Goal: Information Seeking & Learning: Check status

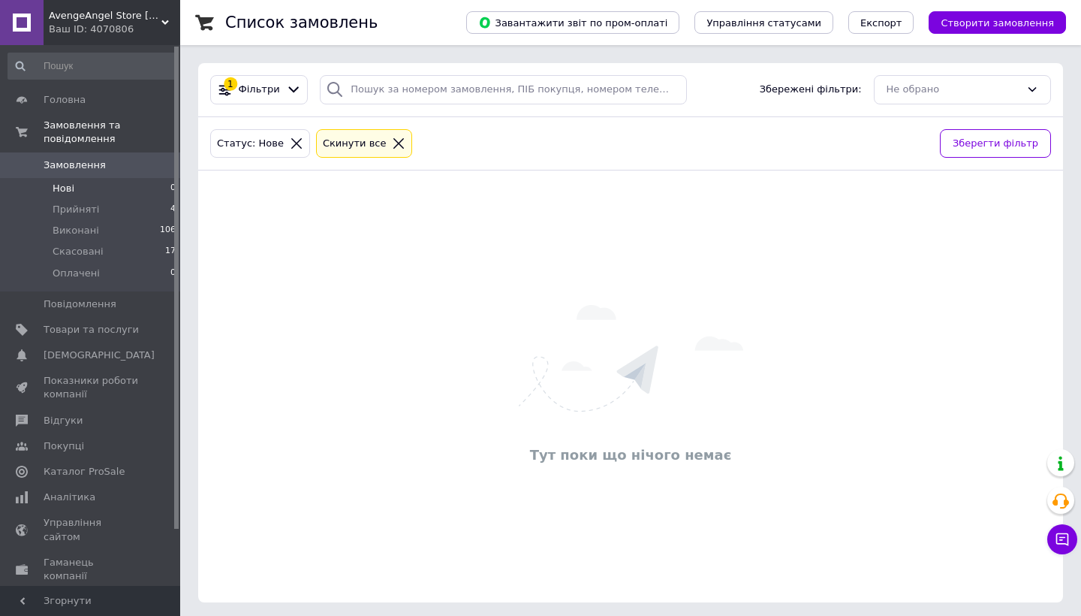
click at [134, 190] on li "Нові 0" at bounding box center [92, 188] width 185 height 21
click at [116, 504] on link "Аналітика" at bounding box center [92, 497] width 185 height 26
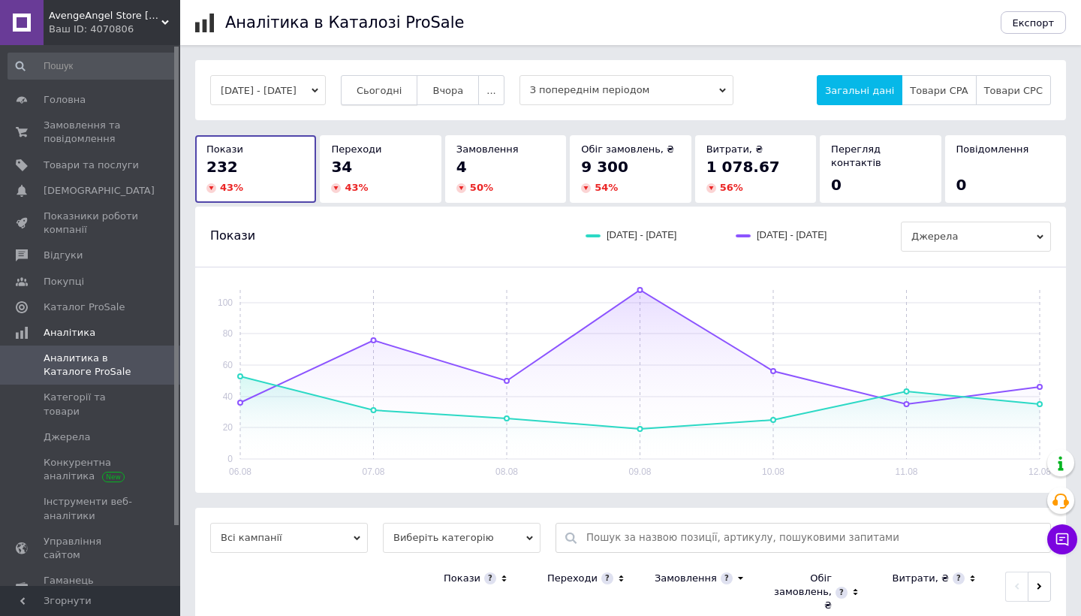
click at [402, 86] on span "Сьогодні" at bounding box center [380, 90] width 46 height 11
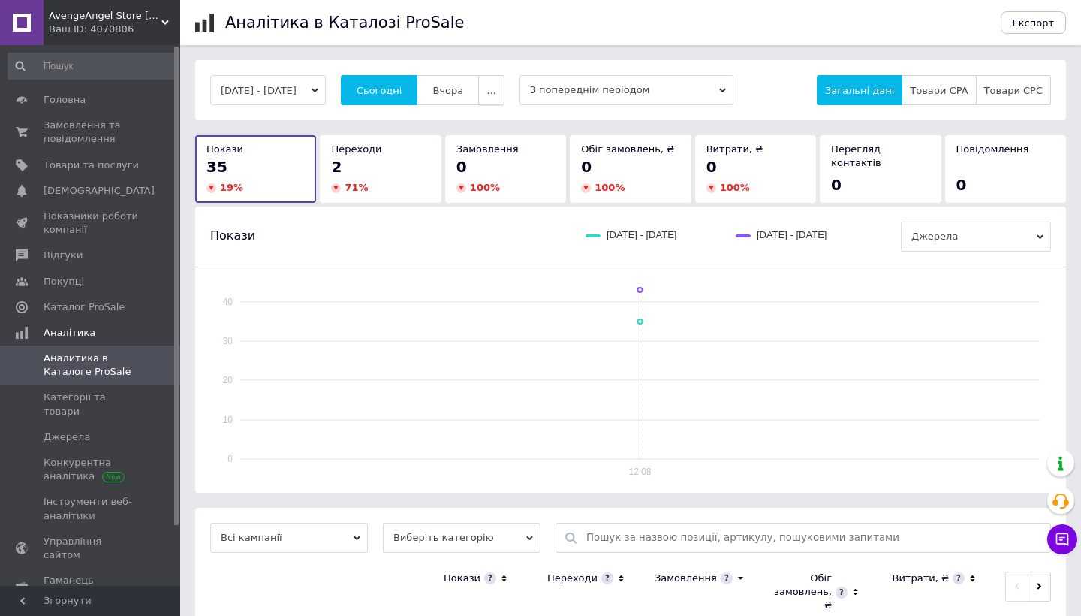
click at [504, 88] on button "..." at bounding box center [491, 90] width 26 height 30
click at [463, 86] on span "Вчора" at bounding box center [447, 90] width 31 height 11
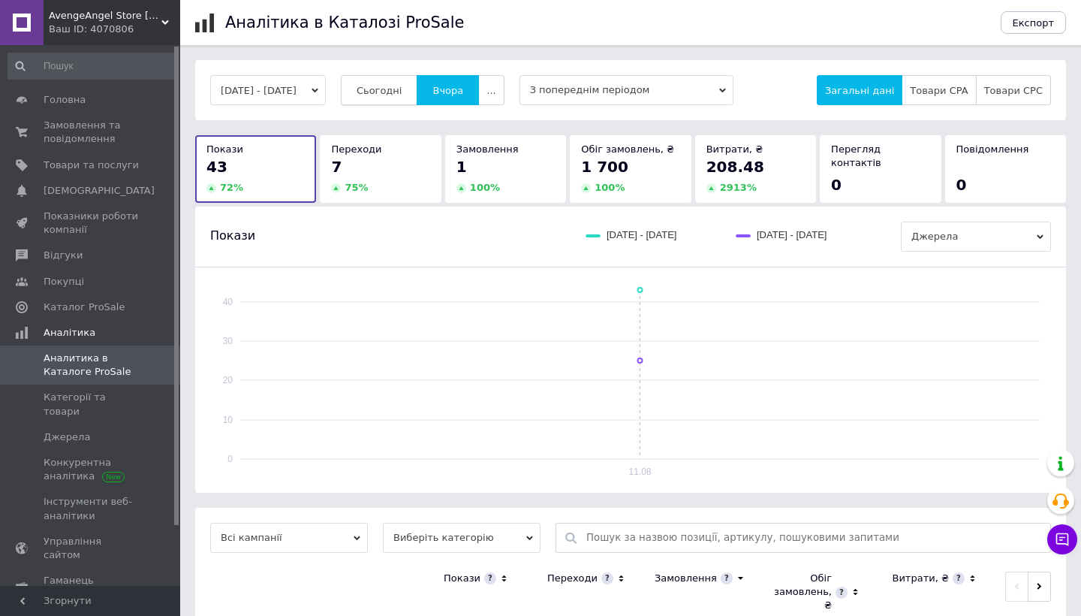
click at [418, 83] on button "Сьогодні" at bounding box center [379, 90] width 77 height 30
